Goal: Task Accomplishment & Management: Complete application form

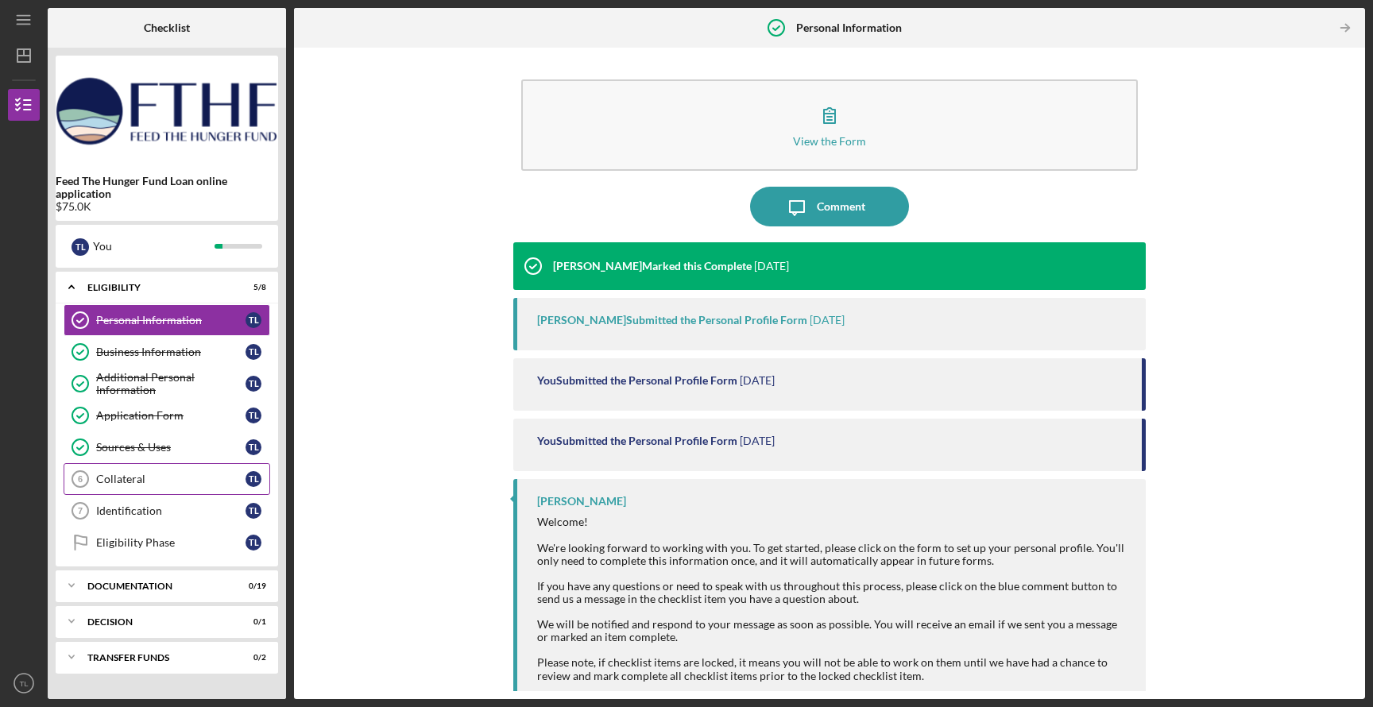
click at [161, 465] on link "Collateral 6 Collateral T L" at bounding box center [167, 479] width 207 height 32
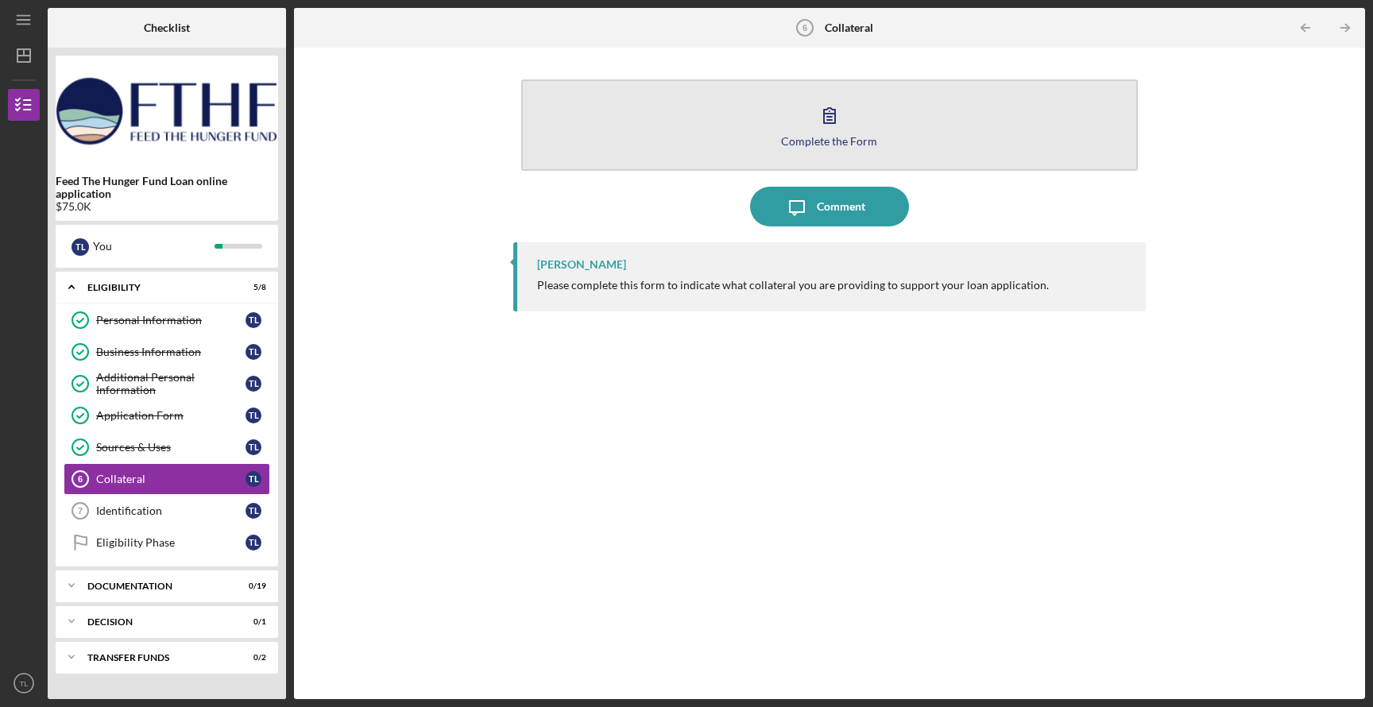
click at [811, 137] on div "Complete the Form" at bounding box center [829, 141] width 96 height 12
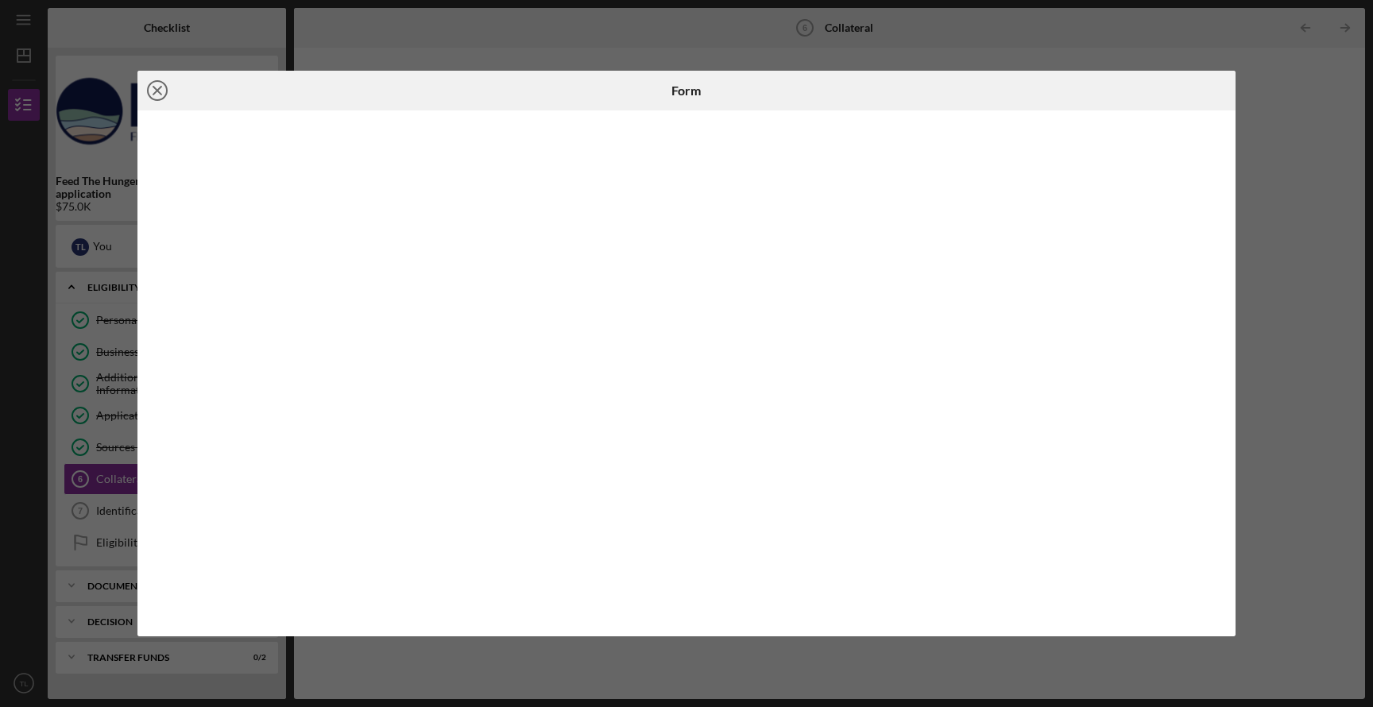
click at [165, 87] on circle at bounding box center [157, 90] width 19 height 19
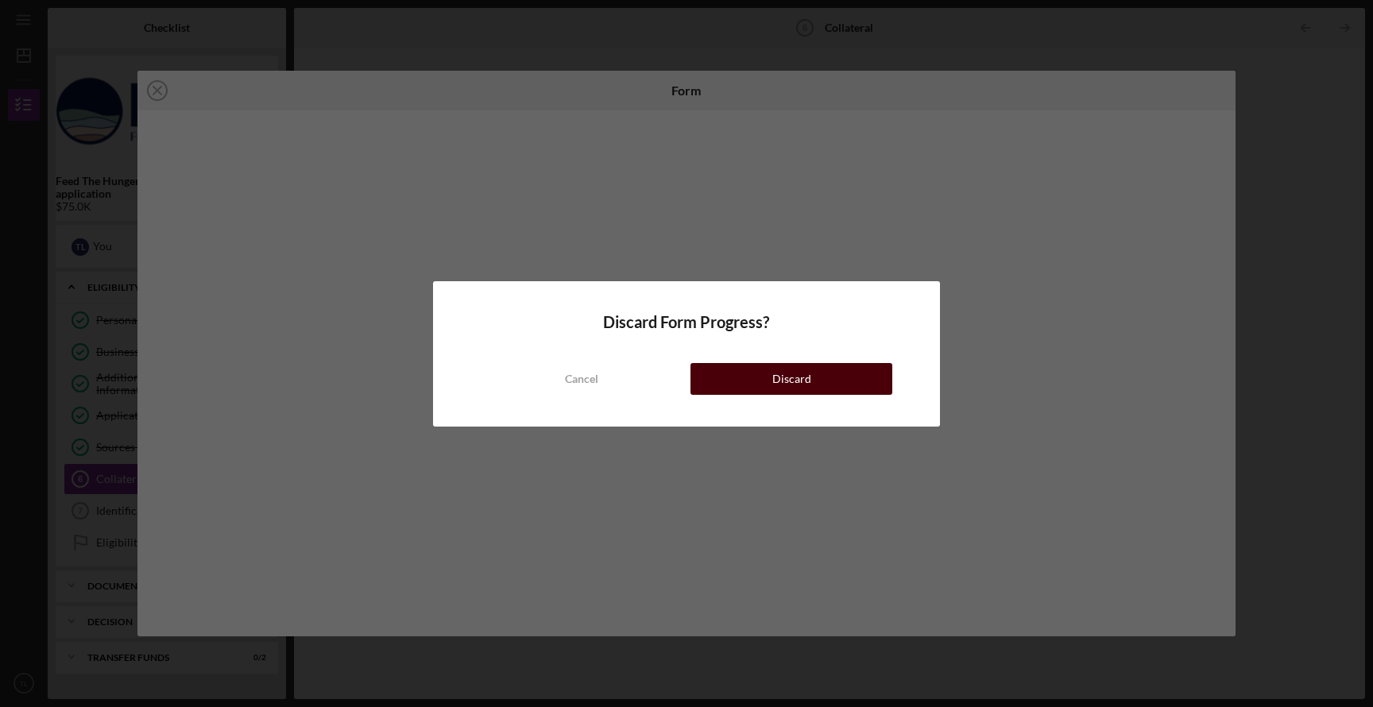
click at [788, 367] on div "Discard" at bounding box center [791, 379] width 39 height 32
